Goal: Navigation & Orientation: Find specific page/section

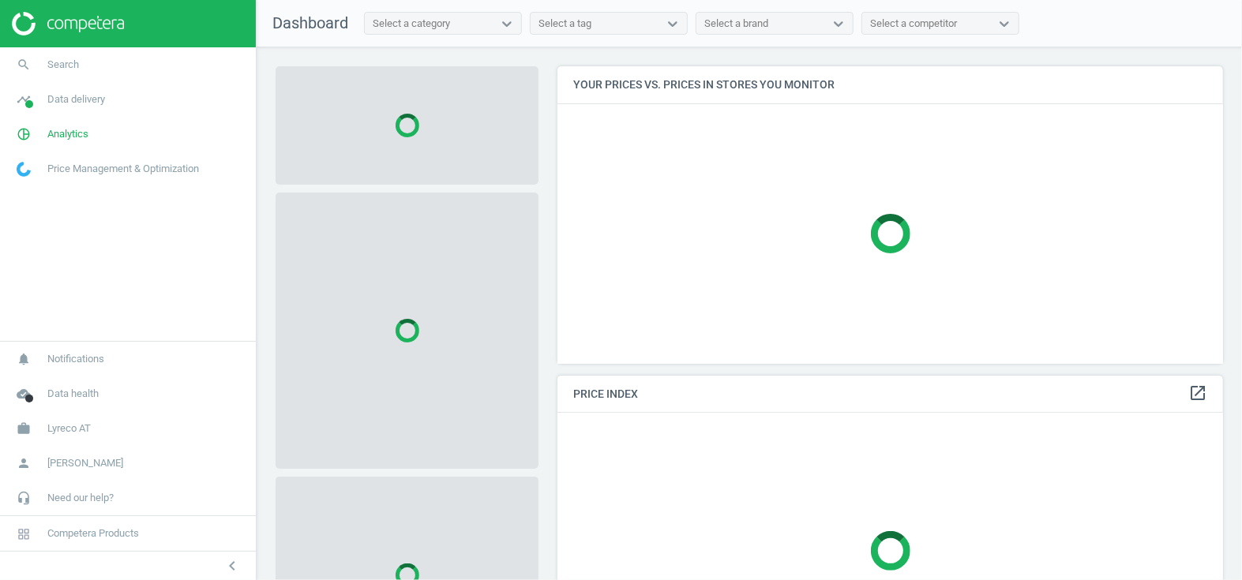
scroll to position [319, 677]
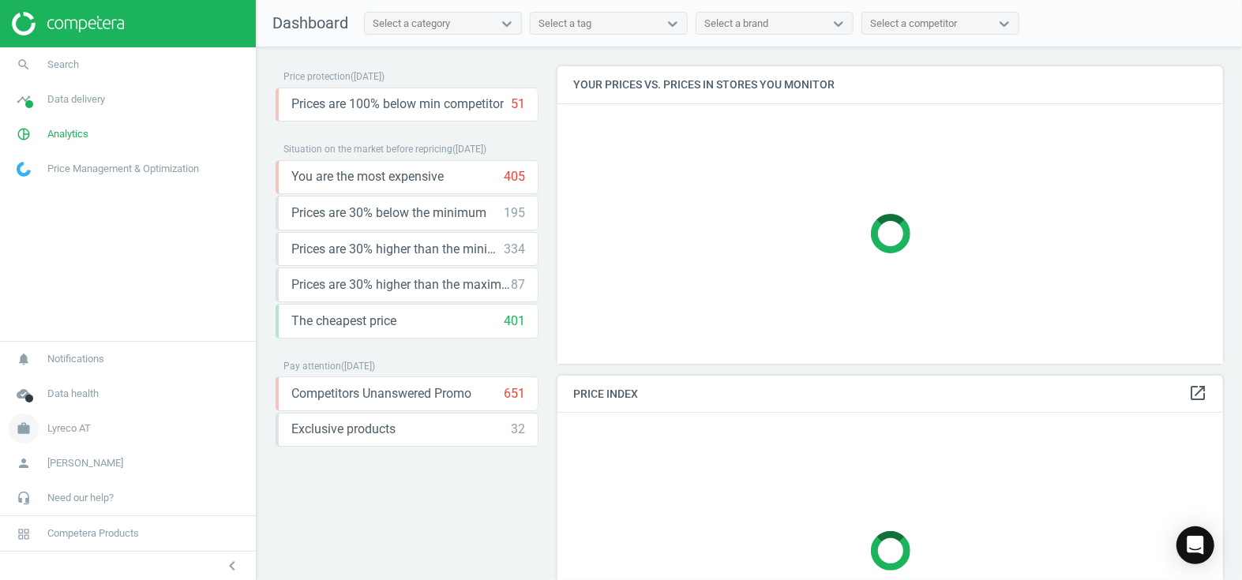
click at [29, 427] on icon "work" at bounding box center [24, 429] width 30 height 30
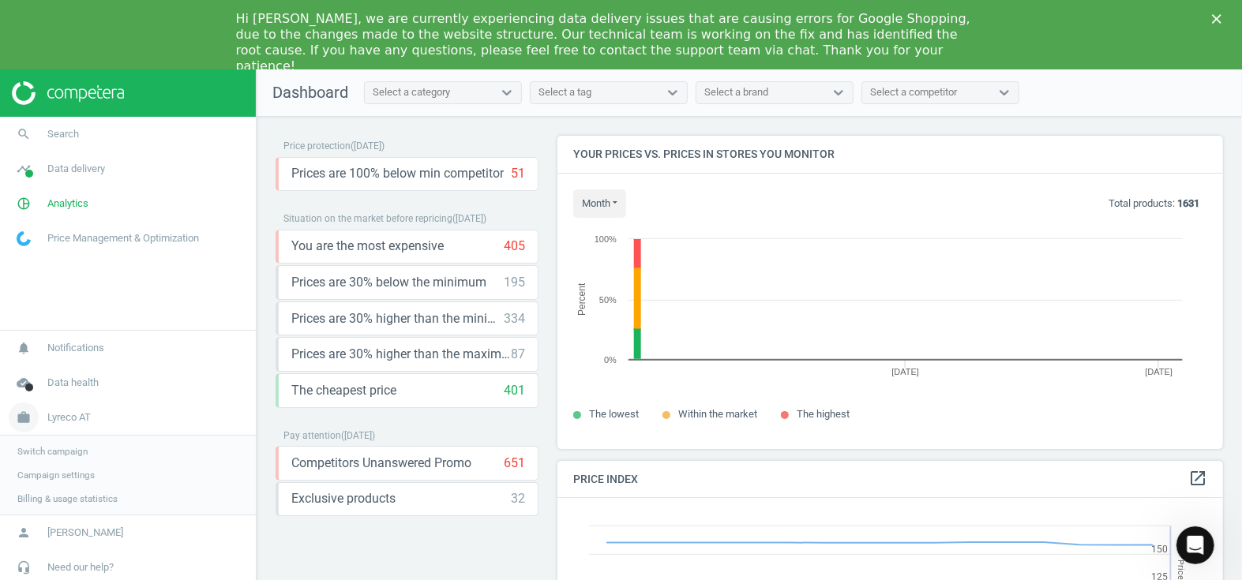
scroll to position [385, 677]
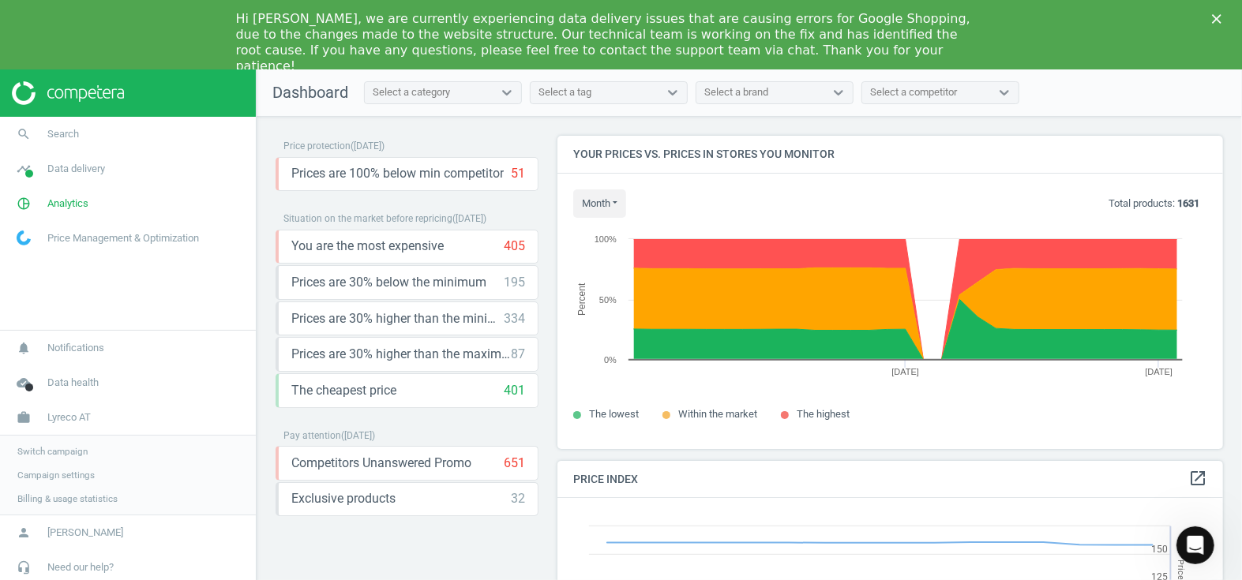
click at [57, 448] on span "Switch campaign" at bounding box center [52, 451] width 70 height 13
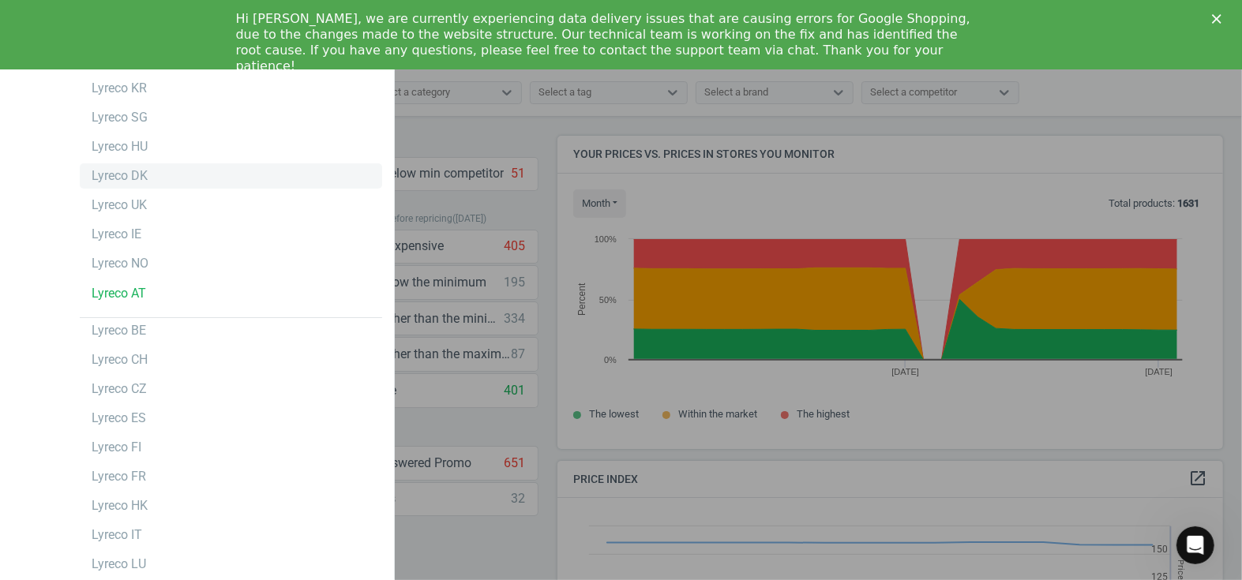
click at [132, 171] on div "Lyreco DK" at bounding box center [120, 175] width 56 height 17
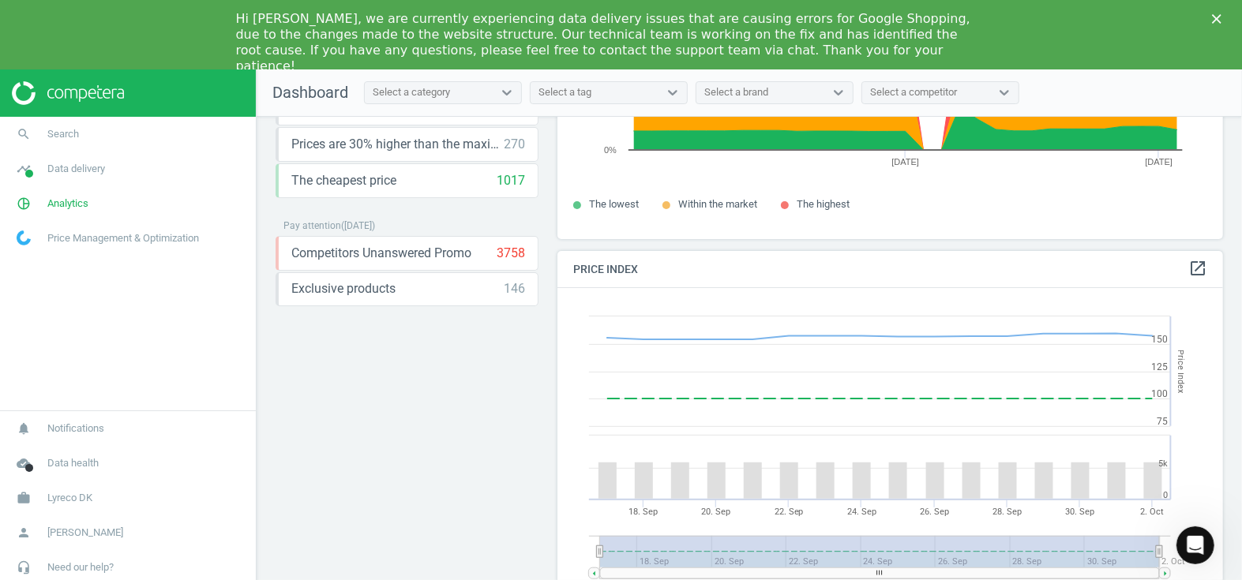
scroll to position [328, 0]
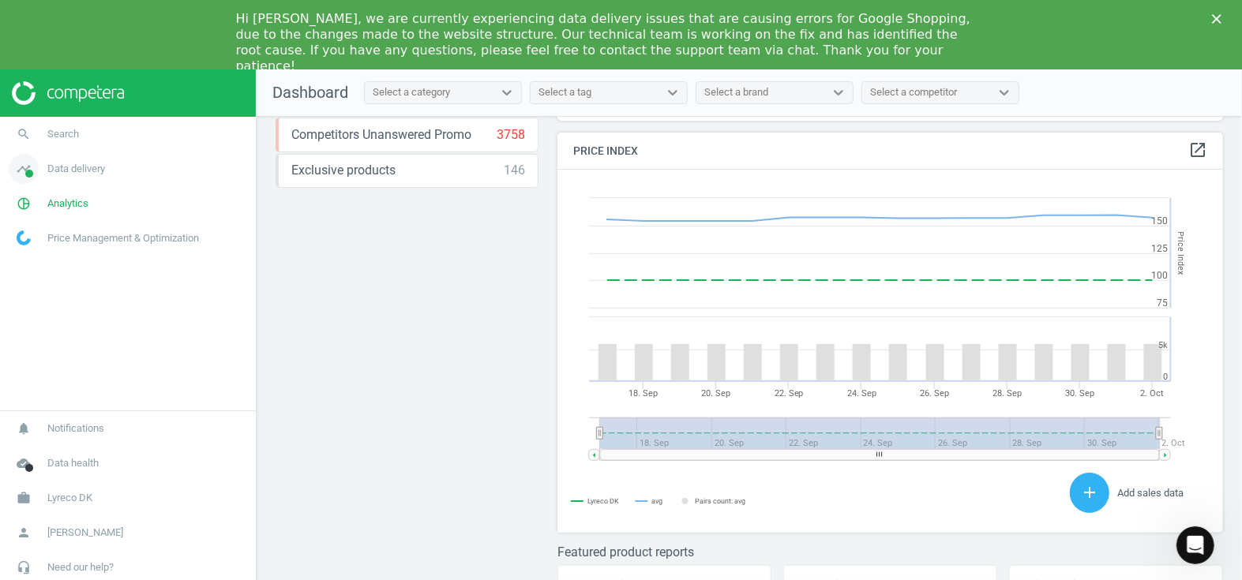
click at [67, 164] on span "Data delivery" at bounding box center [76, 169] width 58 height 14
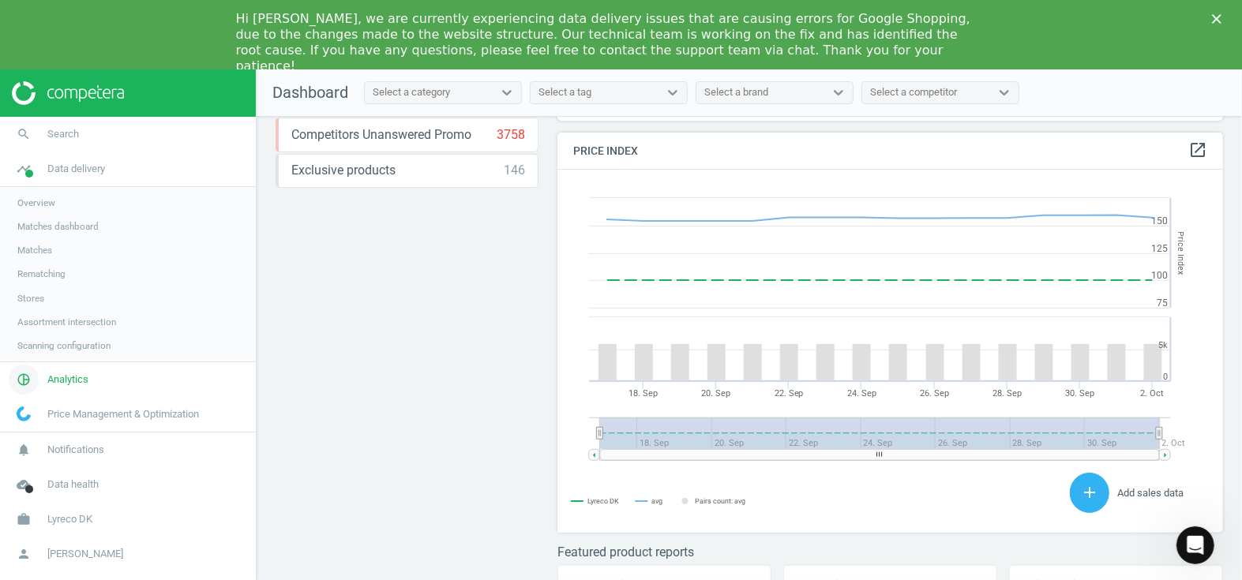
click at [39, 382] on span "pie_chart_outlined" at bounding box center [23, 379] width 47 height 35
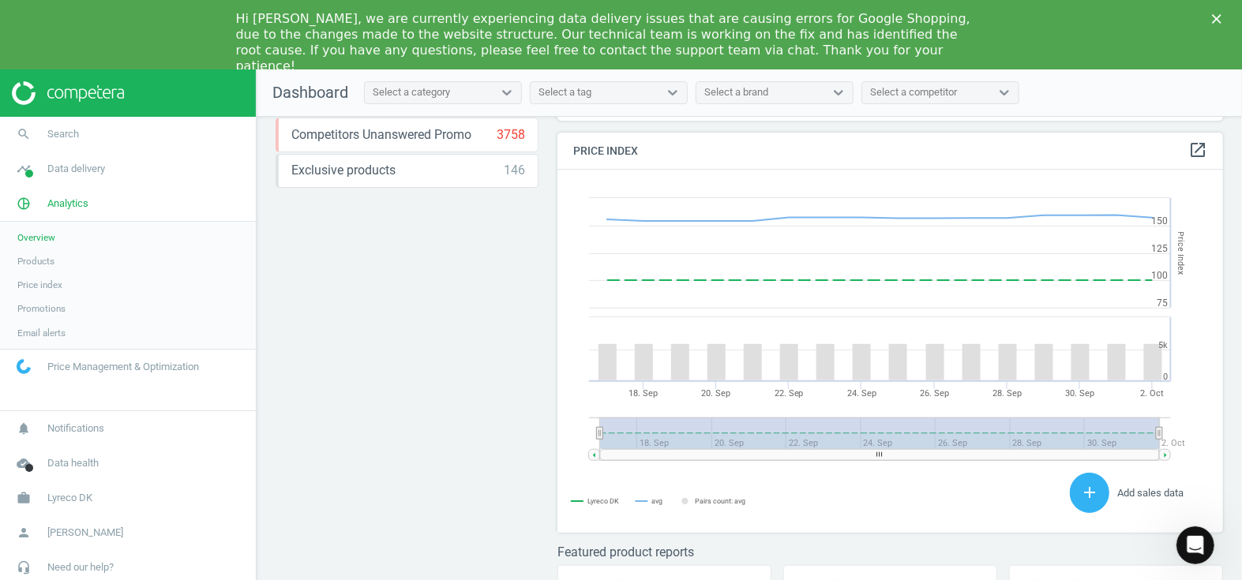
click at [42, 258] on span "Products" at bounding box center [35, 261] width 37 height 13
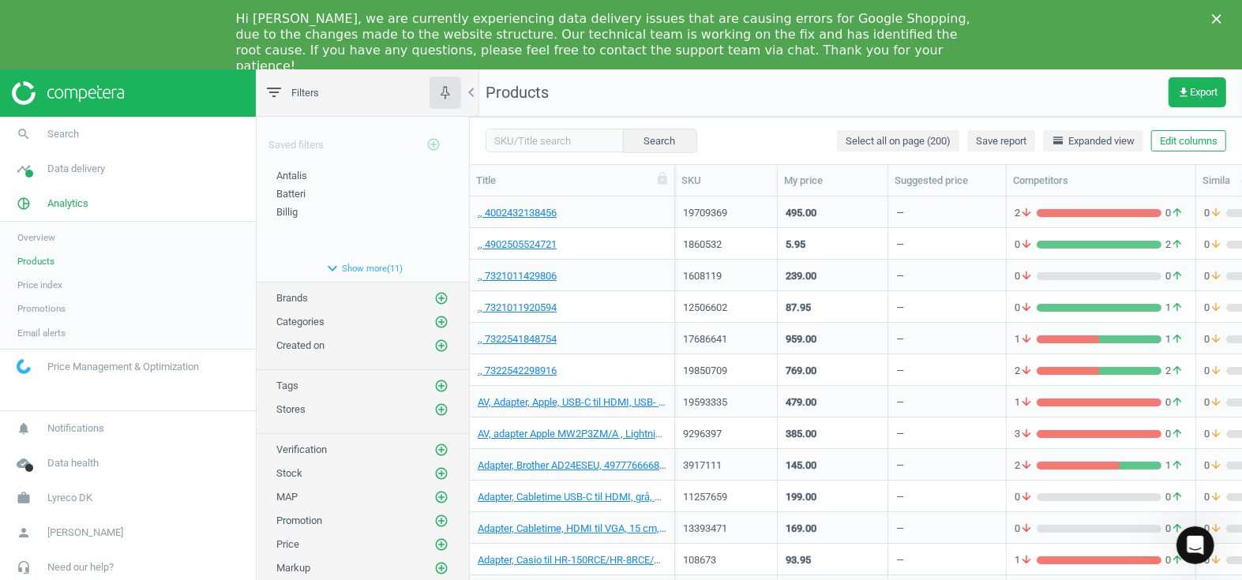
scroll to position [646, 0]
